Goal: Find contact information: Find contact information

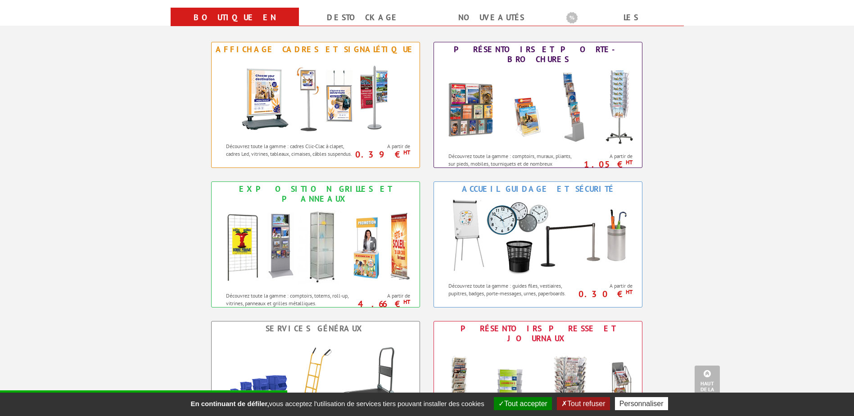
scroll to position [315, 0]
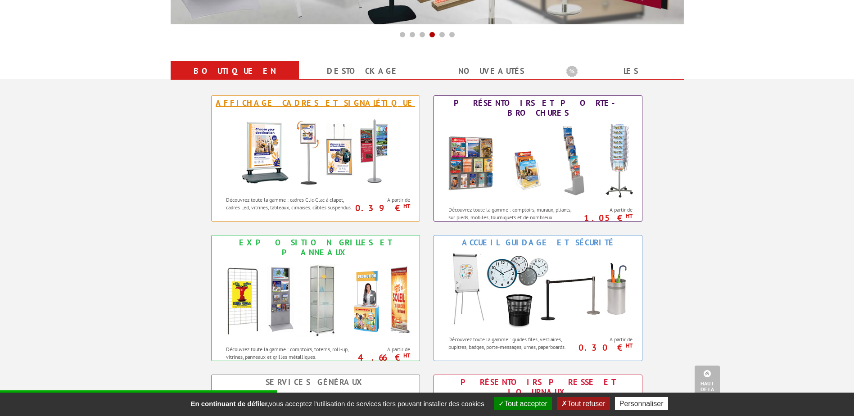
click at [341, 157] on img at bounding box center [315, 150] width 167 height 81
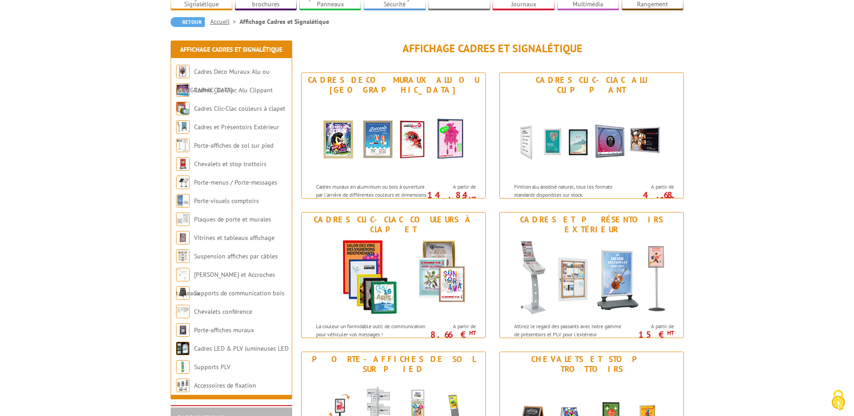
scroll to position [90, 0]
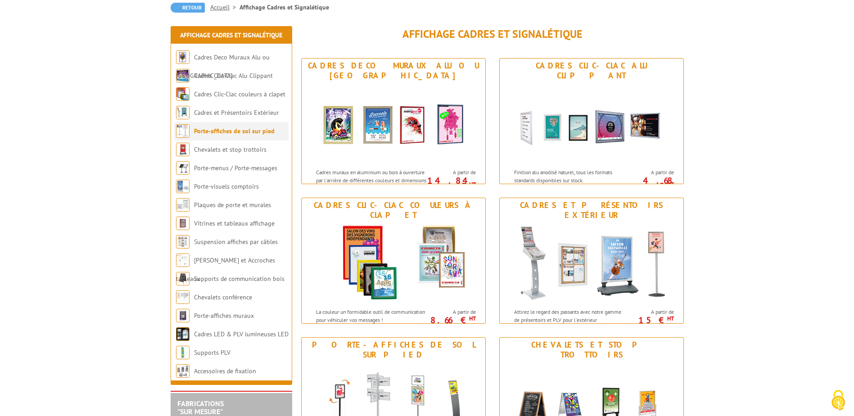
click at [247, 135] on li "Porte-affiches de sol sur pied" at bounding box center [231, 131] width 114 height 18
click at [247, 132] on link "Porte-affiches de sol sur pied" at bounding box center [234, 131] width 81 height 8
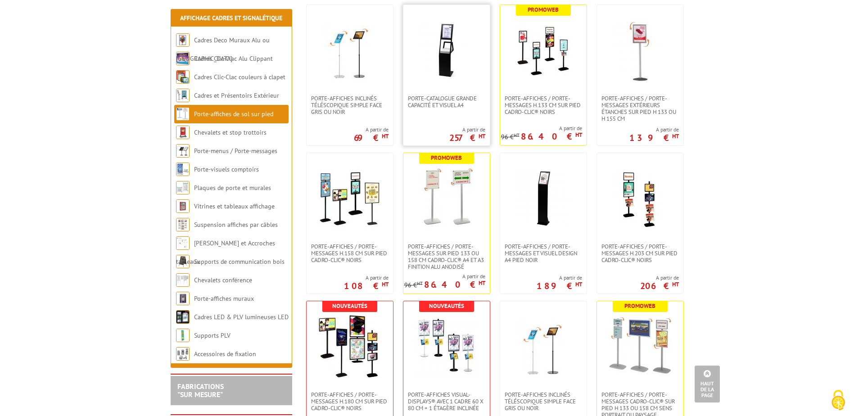
scroll to position [540, 0]
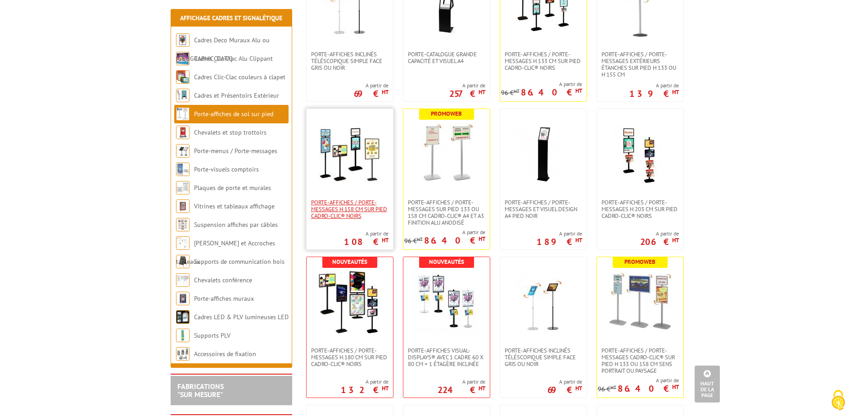
click at [356, 210] on span "Porte-affiches / Porte-messages H.158 cm sur pied Cadro-Clic® NOIRS" at bounding box center [349, 209] width 77 height 20
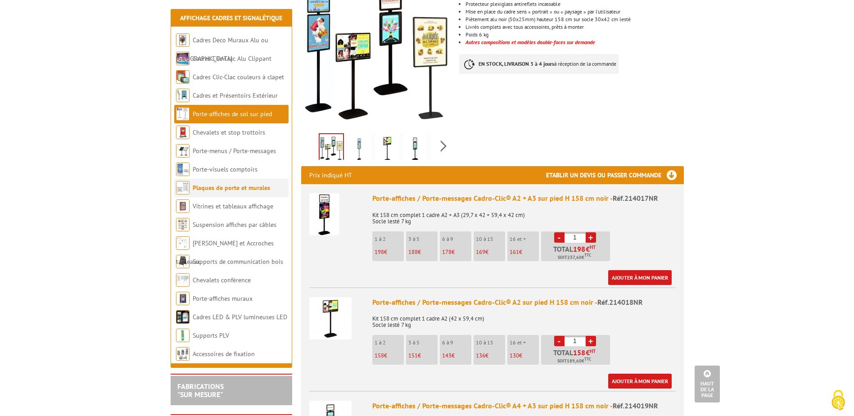
scroll to position [180, 0]
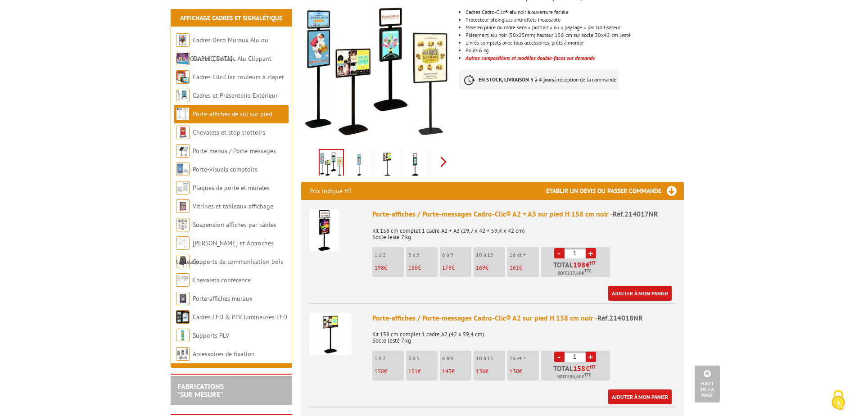
click at [442, 146] on div "Previous Next" at bounding box center [377, 162] width 152 height 32
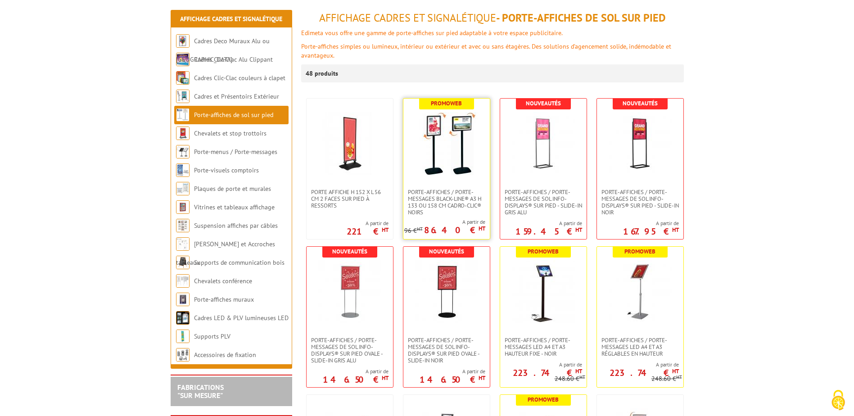
scroll to position [90, 0]
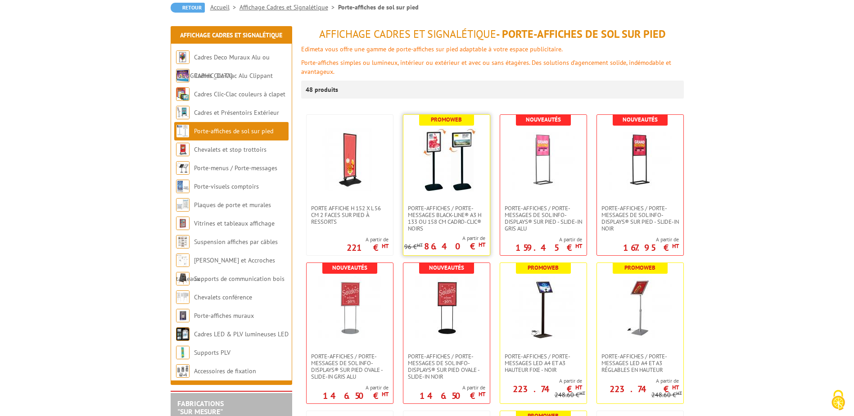
click at [454, 147] on img at bounding box center [446, 159] width 63 height 63
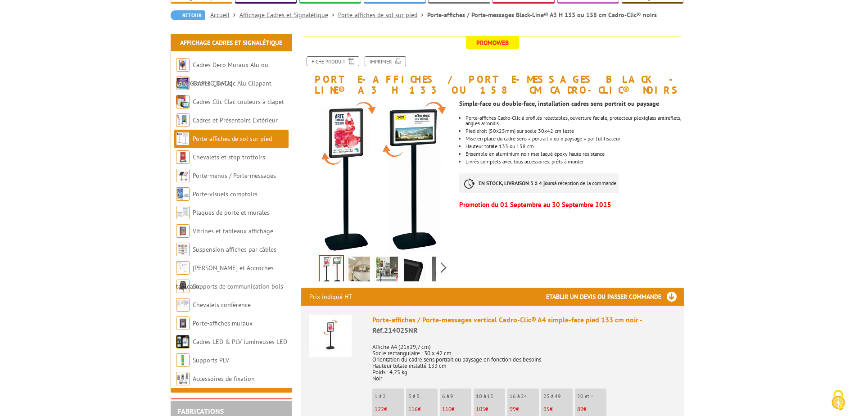
scroll to position [90, 0]
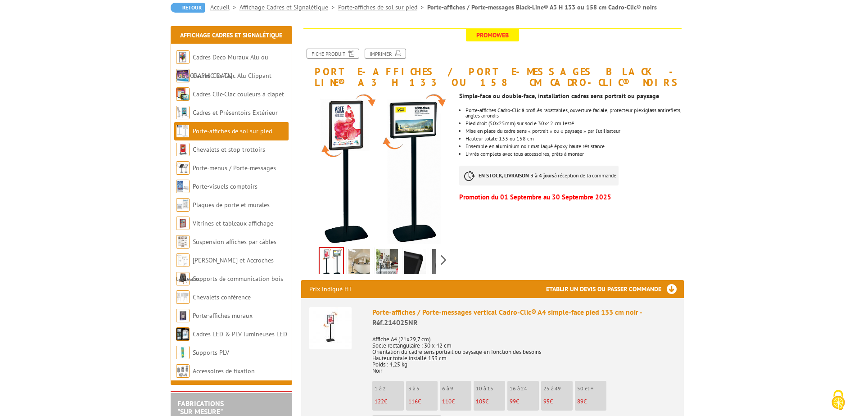
click at [354, 256] on img at bounding box center [359, 263] width 22 height 28
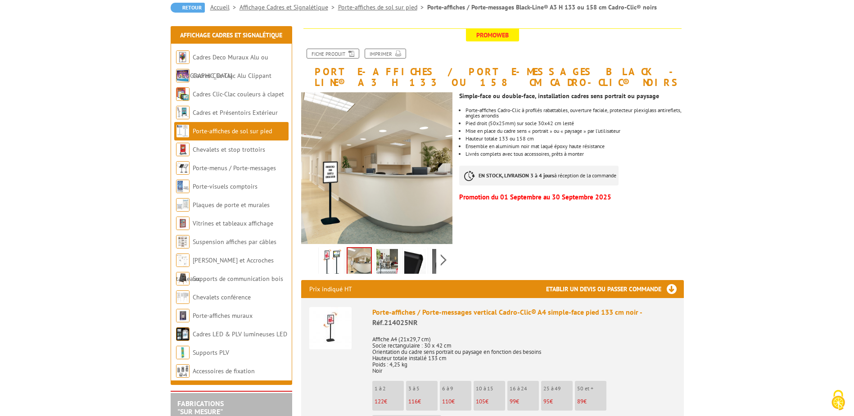
click at [404, 264] on img at bounding box center [415, 263] width 22 height 28
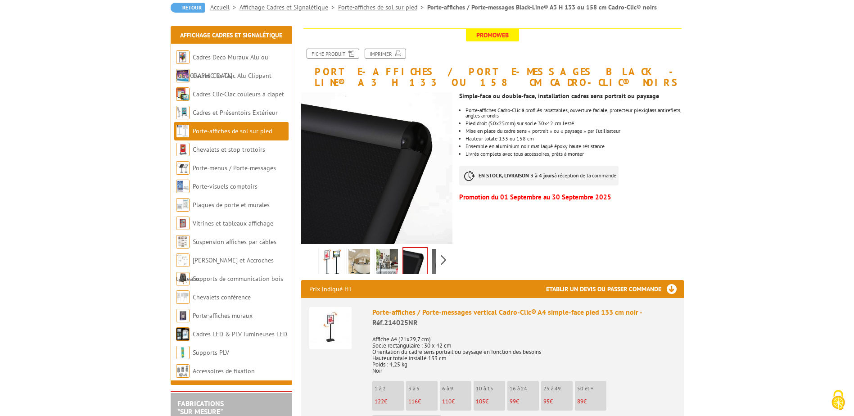
click at [392, 264] on img at bounding box center [387, 263] width 22 height 28
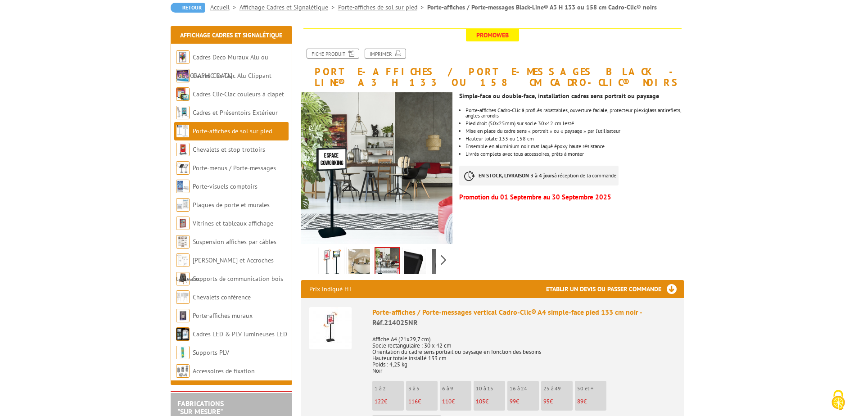
click at [438, 263] on div "Previous Next" at bounding box center [377, 260] width 152 height 32
click at [443, 260] on div "Previous Next" at bounding box center [377, 260] width 152 height 32
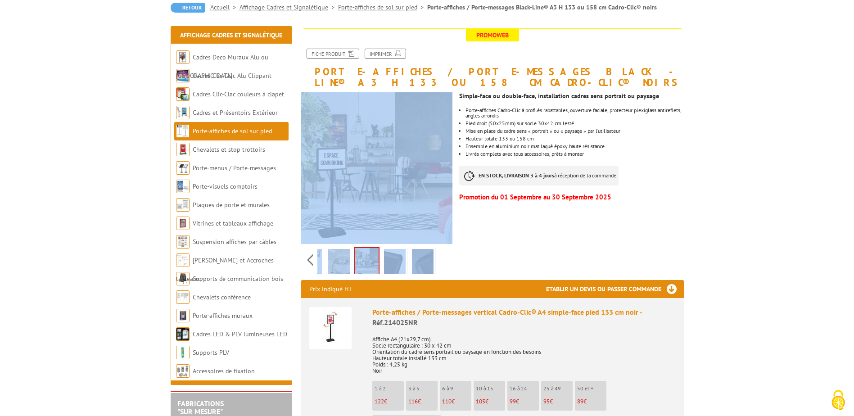
click at [443, 260] on div "Previous Next" at bounding box center [377, 260] width 152 height 32
drag, startPoint x: 443, startPoint y: 260, endPoint x: 433, endPoint y: 260, distance: 9.9
click at [434, 260] on li at bounding box center [423, 260] width 28 height 28
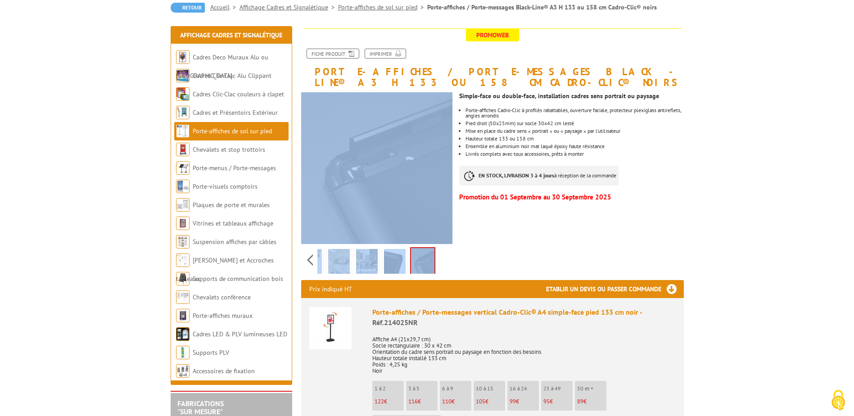
click at [438, 260] on div "Previous Next" at bounding box center [377, 260] width 152 height 32
click at [388, 261] on img at bounding box center [395, 263] width 22 height 28
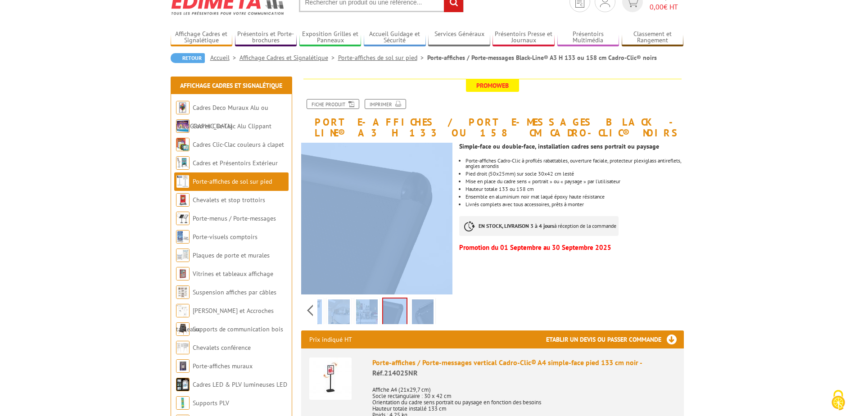
scroll to position [0, 0]
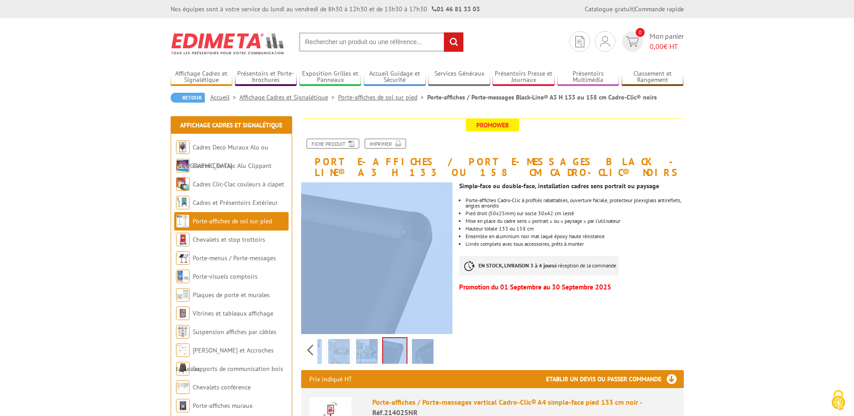
click at [222, 58] on img at bounding box center [228, 43] width 115 height 33
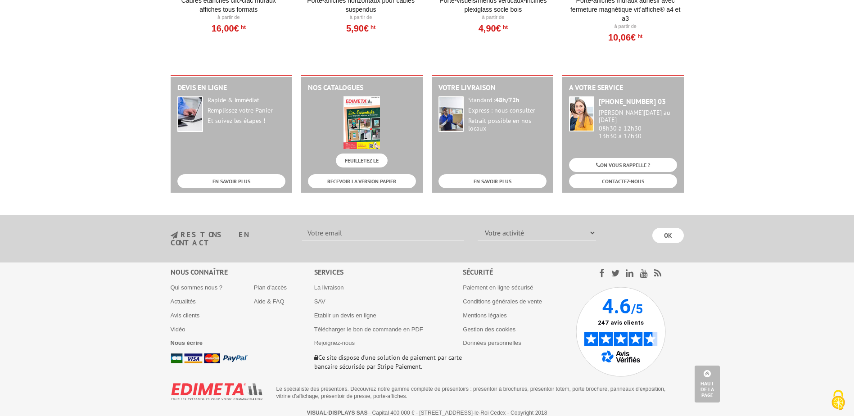
scroll to position [1112, 0]
click at [324, 297] on link "SAV" at bounding box center [319, 300] width 11 height 7
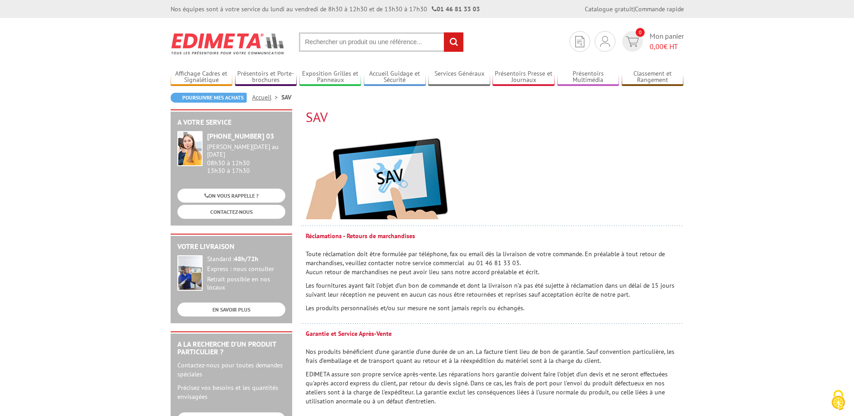
click at [238, 149] on div "[PERSON_NAME][DATE] au [DATE]" at bounding box center [246, 150] width 78 height 15
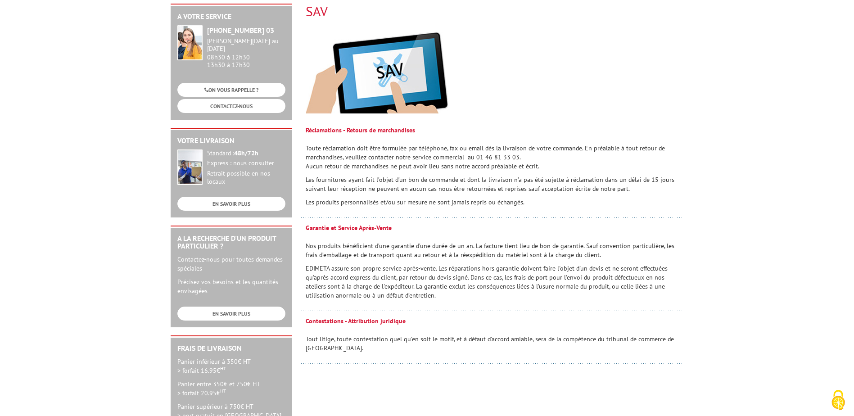
scroll to position [90, 0]
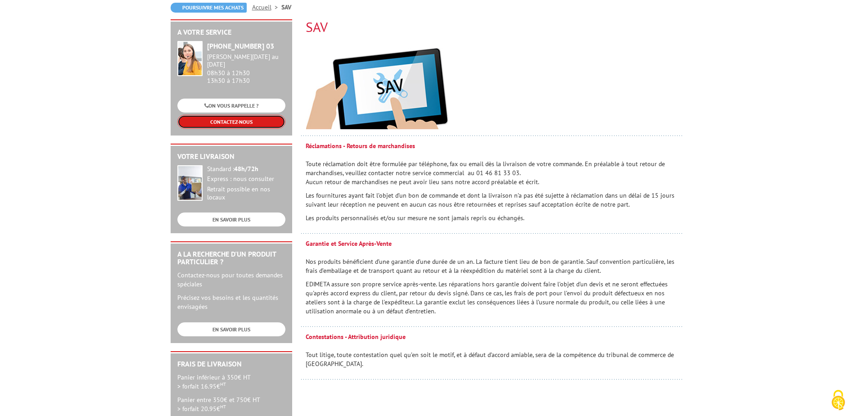
click at [246, 117] on link "CONTACTEZ-NOUS" at bounding box center [231, 122] width 108 height 14
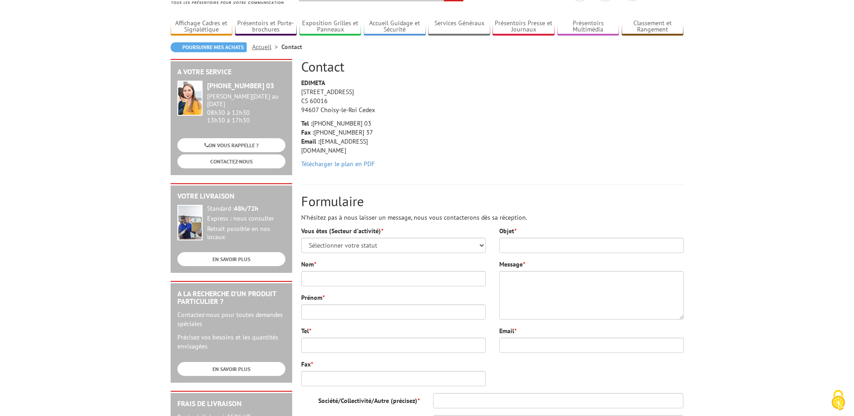
scroll to position [72, 0]
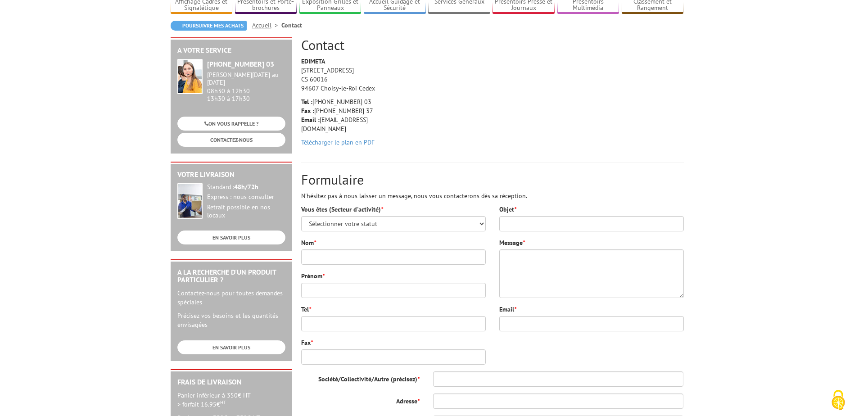
click at [222, 77] on div "[PERSON_NAME][DATE] au [DATE]" at bounding box center [246, 78] width 78 height 15
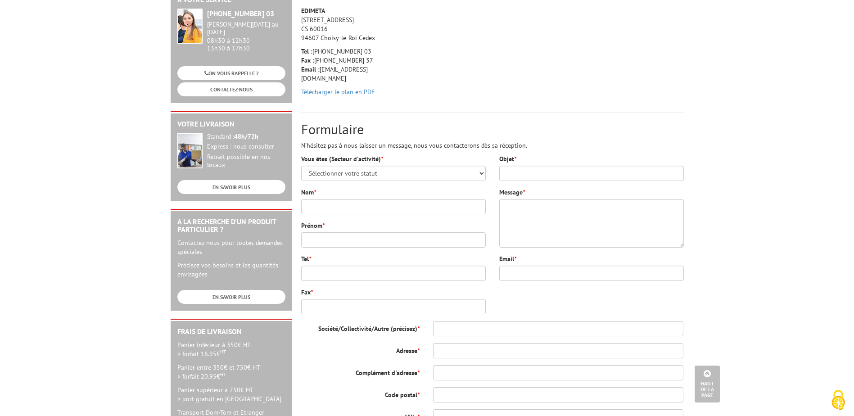
scroll to position [0, 0]
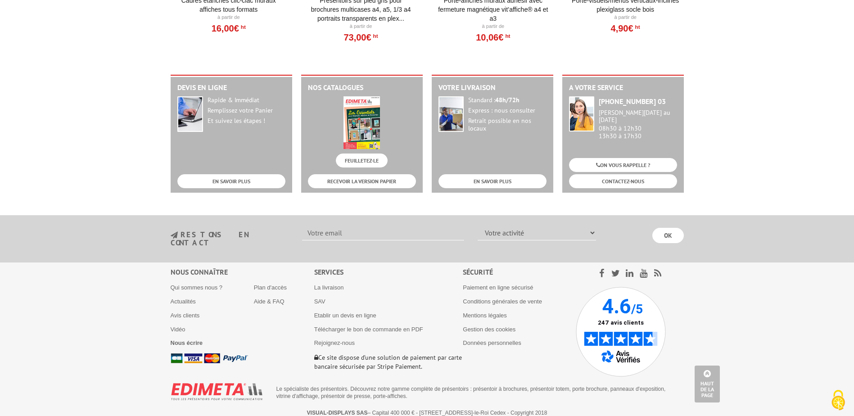
scroll to position [1112, 0]
click at [189, 339] on b "Nous écrire" at bounding box center [187, 342] width 32 height 7
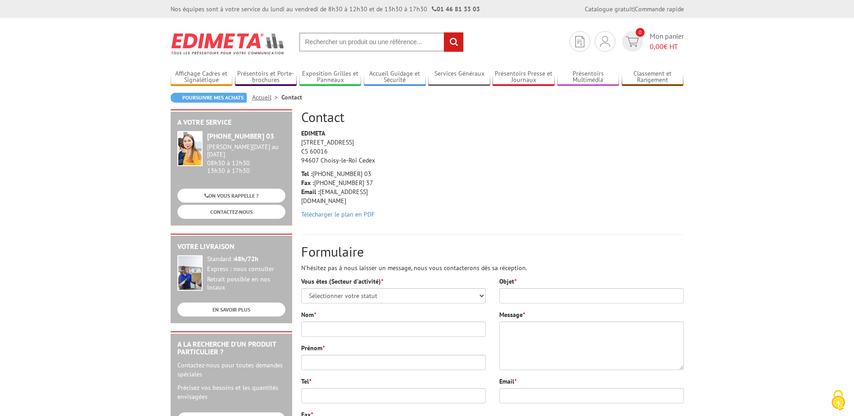
click at [345, 193] on p "Tel : [PHONE_NUMBER] 03 Fax : [PHONE_NUMBER] 37 Email : [EMAIL_ADDRESS][DOMAIN_…" at bounding box center [344, 187] width 86 height 36
